Goal: Navigation & Orientation: Find specific page/section

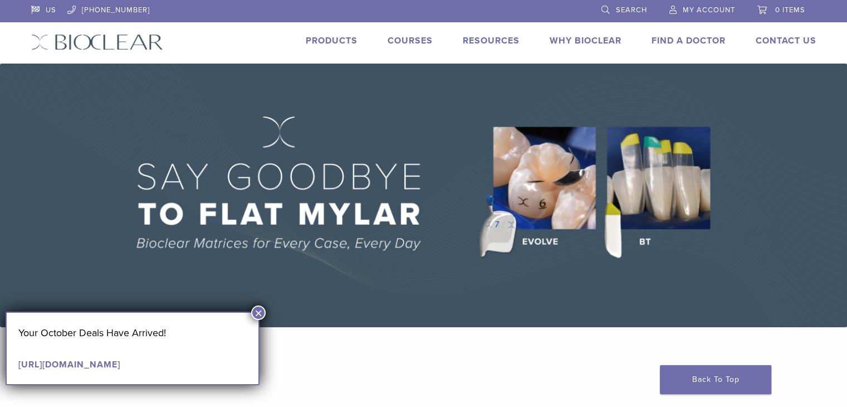
click at [601, 41] on link "Why Bioclear" at bounding box center [586, 40] width 72 height 11
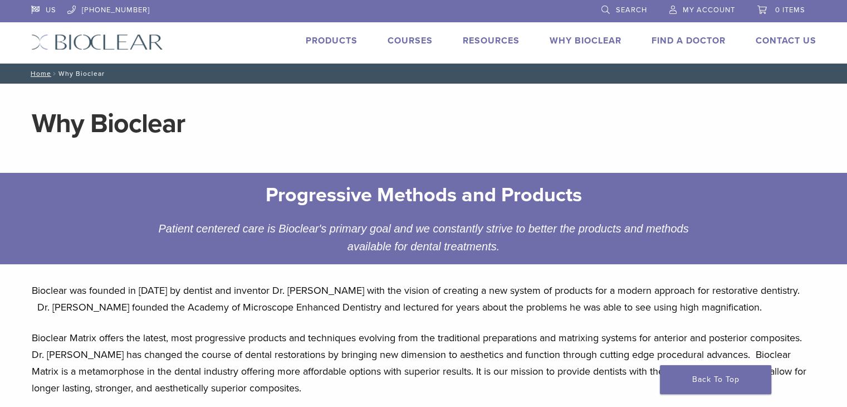
click at [602, 37] on link "Why Bioclear" at bounding box center [586, 40] width 72 height 11
click at [497, 55] on link "Technique Guides, IFU, & SDS" at bounding box center [540, 59] width 149 height 25
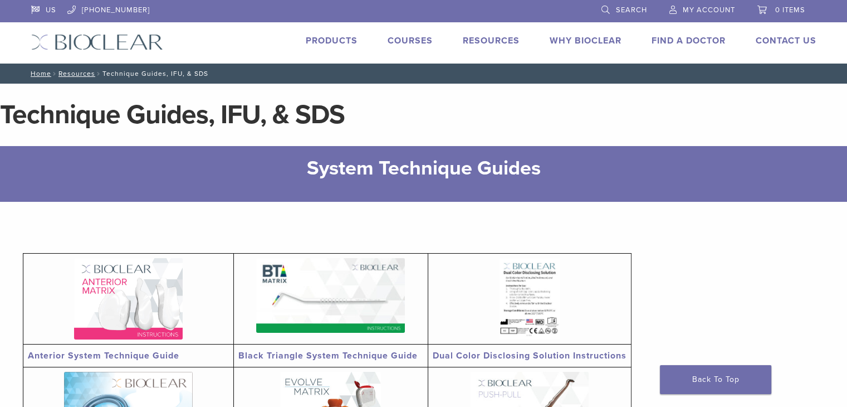
click at [331, 38] on link "Products" at bounding box center [332, 40] width 52 height 11
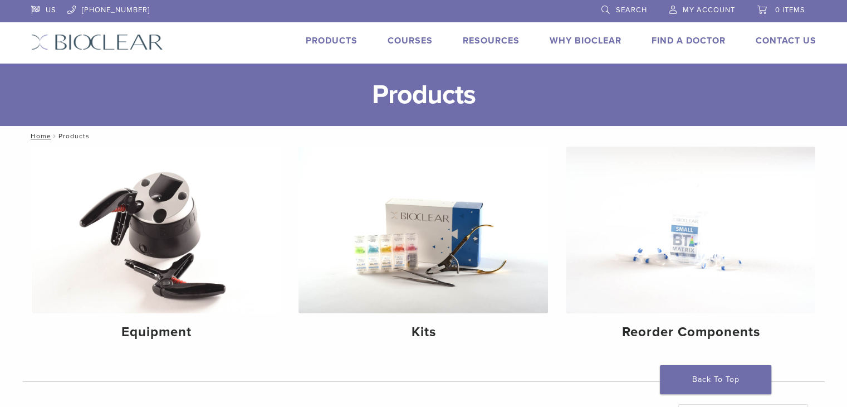
click at [103, 37] on img at bounding box center [97, 42] width 132 height 16
